Goal: Task Accomplishment & Management: Manage account settings

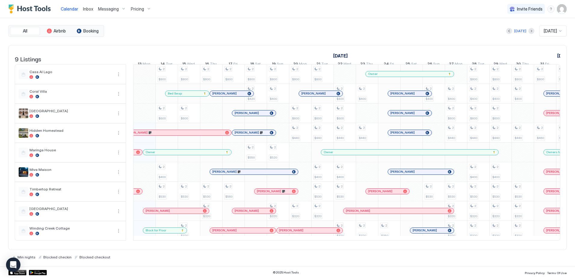
scroll to position [0, 334]
click at [500, 234] on div "2 $800 2 $600 2 $400 2 $530 2 $800 2 $600 2 $530 2 $320 2 $800 2 $530 2 $320 2 …" at bounding box center [455, 152] width 1313 height 176
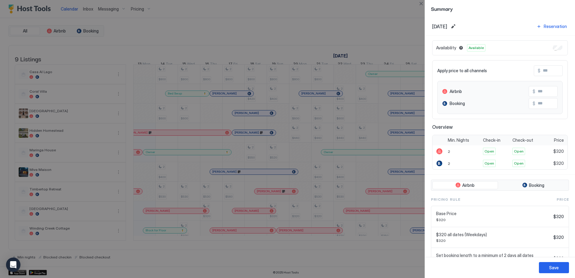
click at [341, 257] on div at bounding box center [287, 139] width 575 height 278
click at [421, 3] on button "Close" at bounding box center [420, 3] width 7 height 7
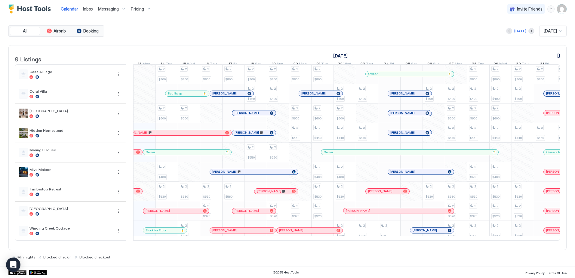
click at [525, 236] on div "2 $800 2 $600 2 $400 2 $530 2 $800 2 $600 2 $530 2 $320 2 $800 2 $530 2 $320 2 …" at bounding box center [455, 152] width 1313 height 176
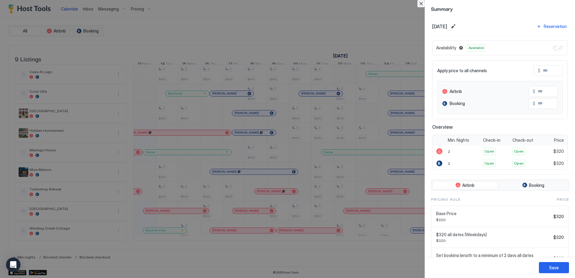
click at [418, 3] on button "Close" at bounding box center [420, 3] width 7 height 7
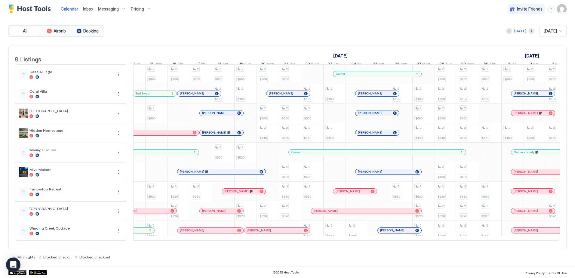
scroll to position [0, 0]
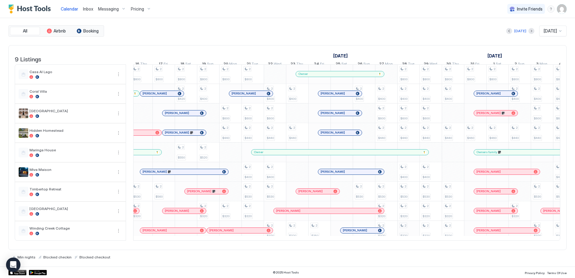
click at [415, 235] on div "2 $800 2 $600 2 $400 2 $530 2 $800 2 $600 2 $530 2 $320 2 $800 2 $530 2 $320 2 …" at bounding box center [386, 152] width 1313 height 176
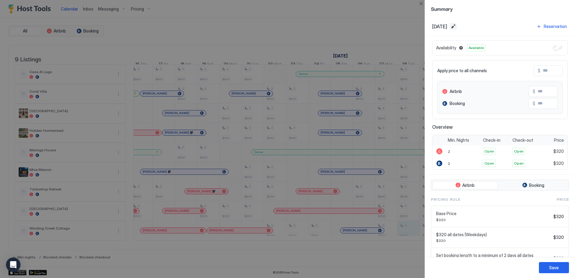
click at [457, 27] on button "Edit date range" at bounding box center [453, 26] width 7 height 7
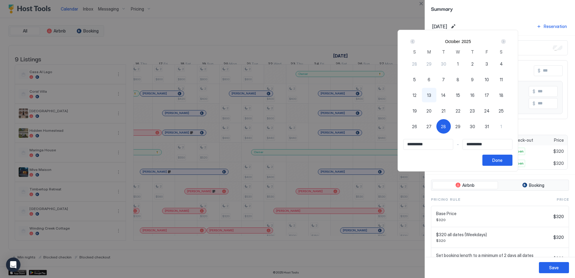
click at [446, 128] on span "28" at bounding box center [443, 126] width 5 height 6
click at [465, 129] on div "29" at bounding box center [458, 126] width 14 height 14
click at [446, 127] on span "28" at bounding box center [443, 126] width 5 height 6
type input "**********"
click at [460, 129] on span "29" at bounding box center [457, 126] width 5 height 6
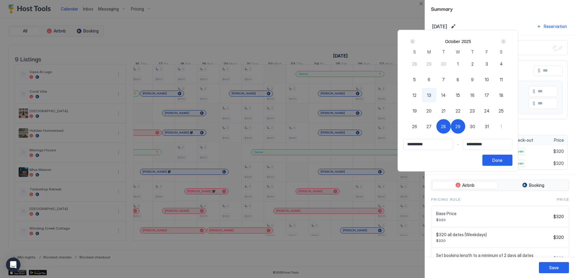
click at [446, 127] on span "28" at bounding box center [443, 126] width 5 height 6
click at [475, 127] on span "30" at bounding box center [472, 126] width 5 height 6
type input "**********"
click at [513, 161] on button "Done" at bounding box center [497, 160] width 30 height 11
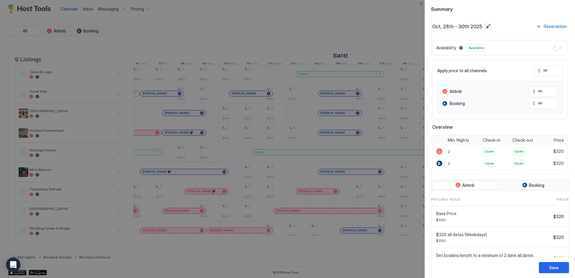
click at [485, 27] on button "Edit date range" at bounding box center [488, 26] width 7 height 7
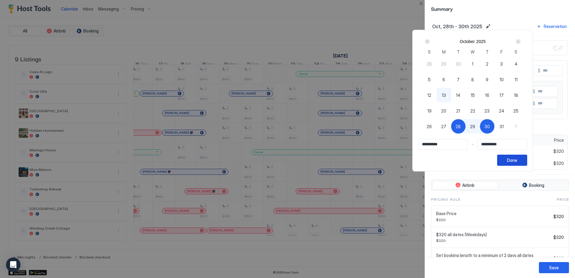
click at [517, 161] on div "Done" at bounding box center [512, 160] width 10 height 6
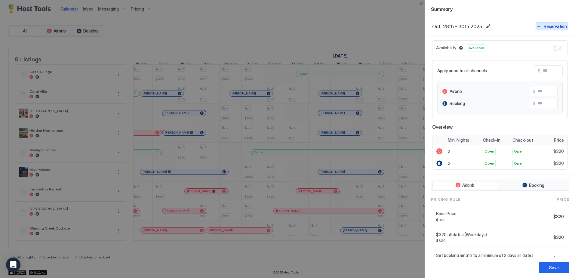
click at [547, 28] on div "Reservation" at bounding box center [555, 26] width 23 height 6
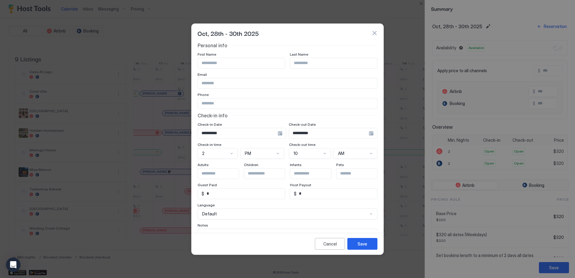
click at [220, 63] on input "Input Field" at bounding box center [241, 63] width 87 height 10
type input "******"
click at [360, 245] on div "Save" at bounding box center [363, 244] width 10 height 6
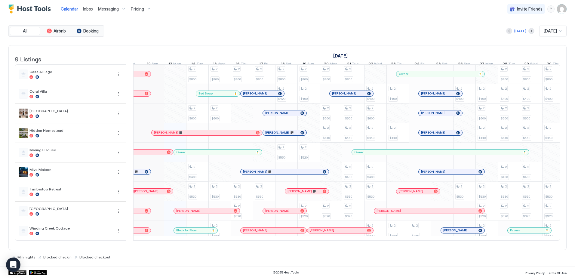
scroll to position [0, 303]
